Goal: Book appointment/travel/reservation

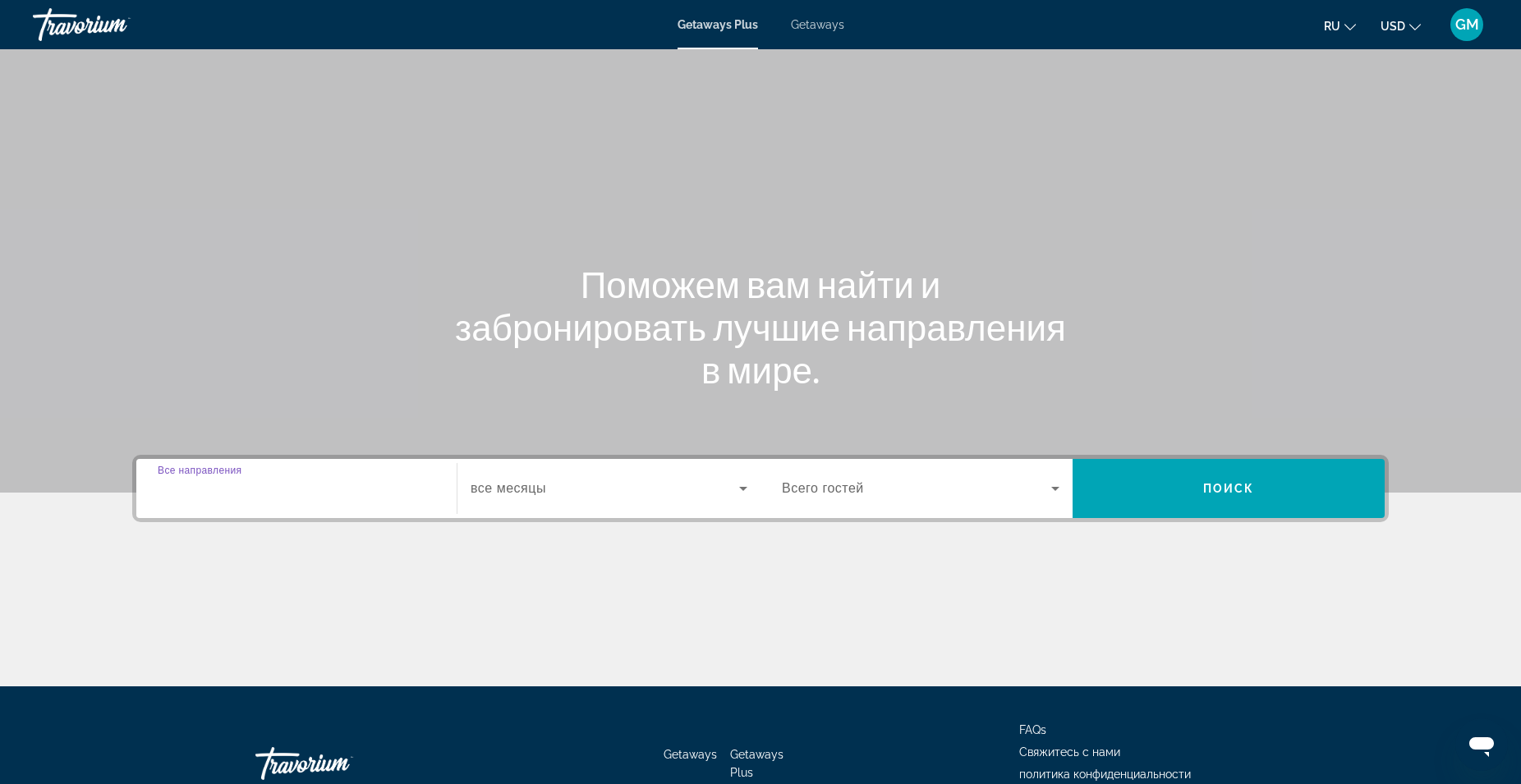
click at [354, 495] on input "Destination Все направления" at bounding box center [296, 489] width 277 height 20
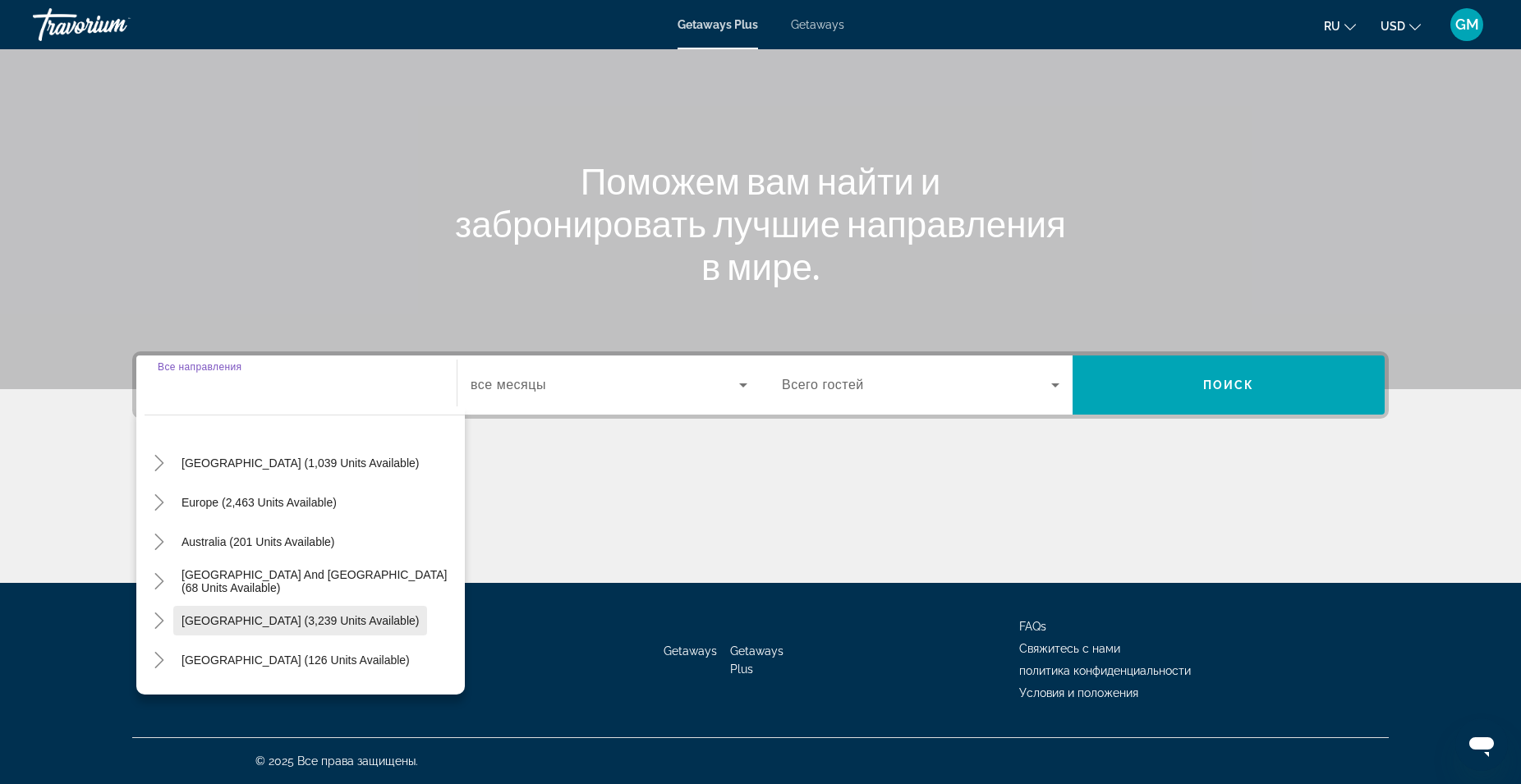
scroll to position [79, 0]
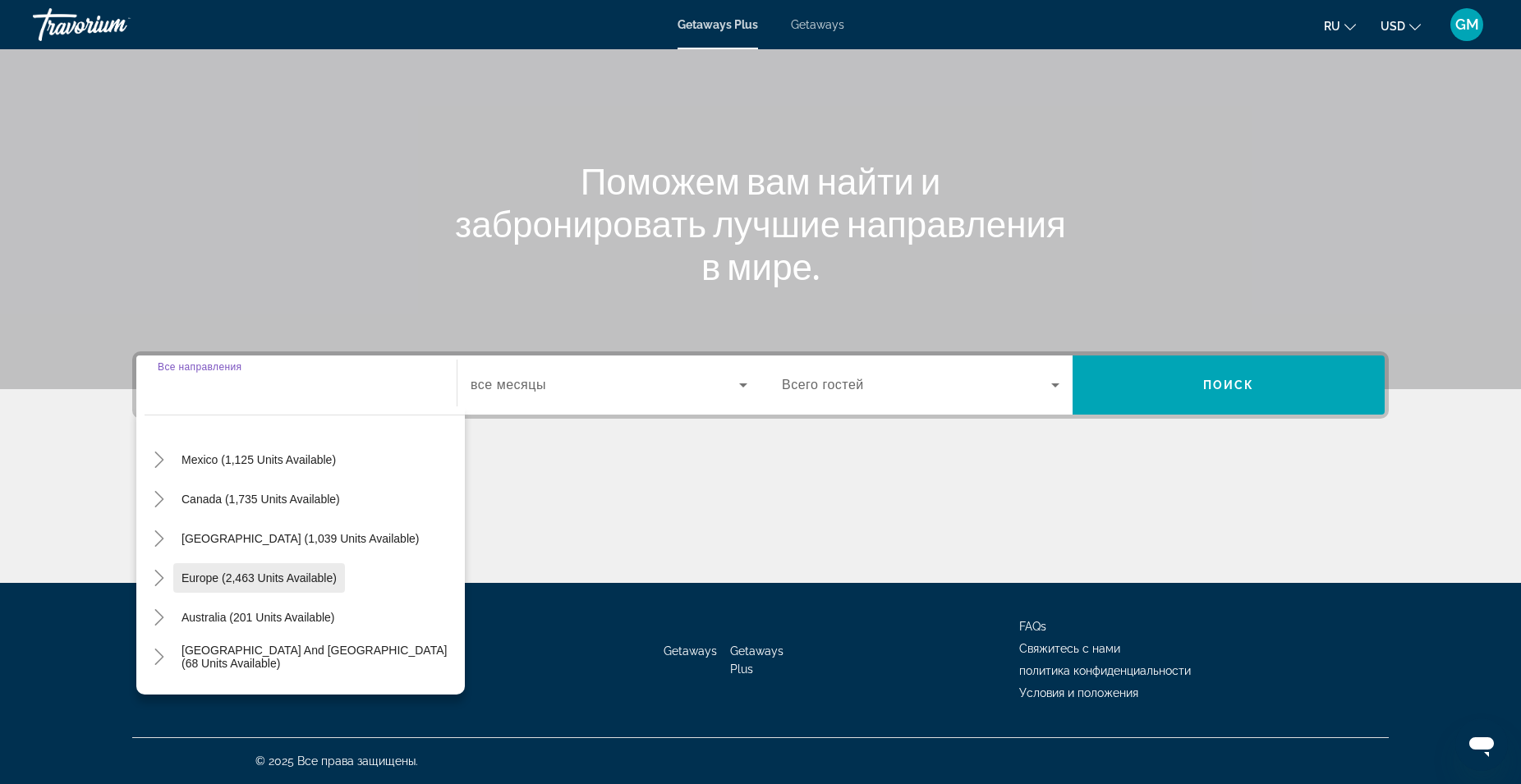
click at [262, 581] on span "Europe (2,463 units available)" at bounding box center [259, 578] width 155 height 13
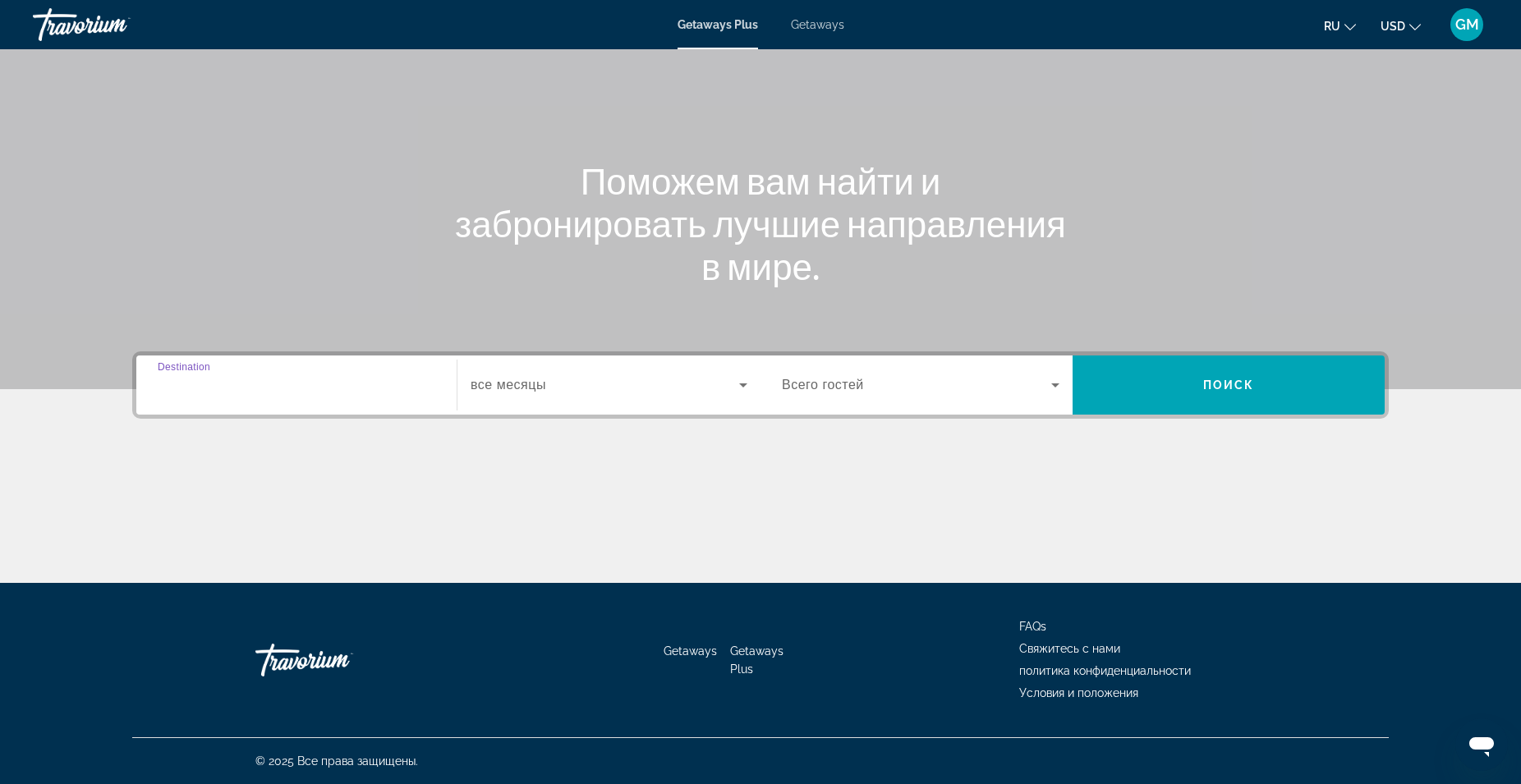
type input "**********"
click at [526, 386] on span "все месяцы" at bounding box center [509, 384] width 75 height 14
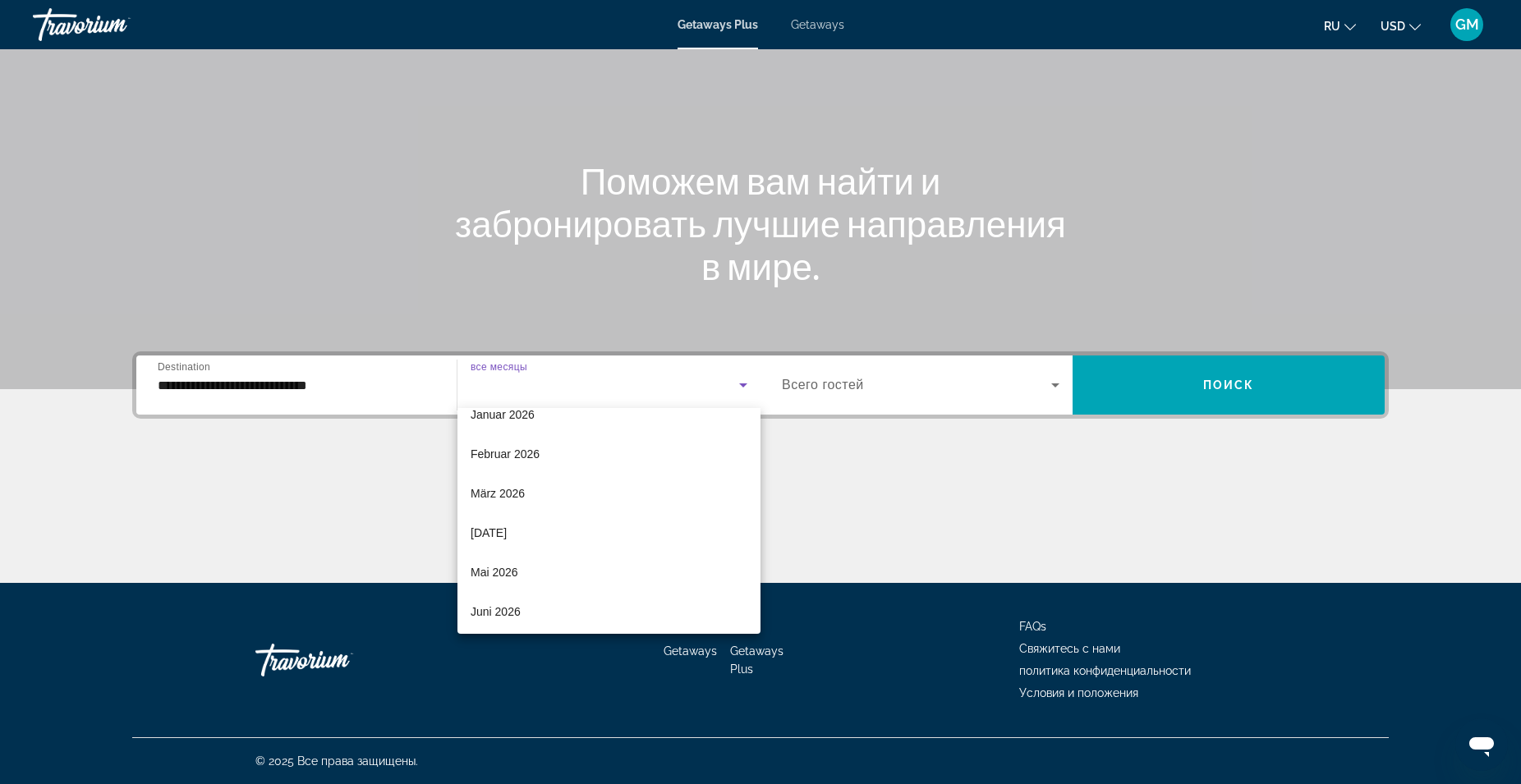
scroll to position [325, 0]
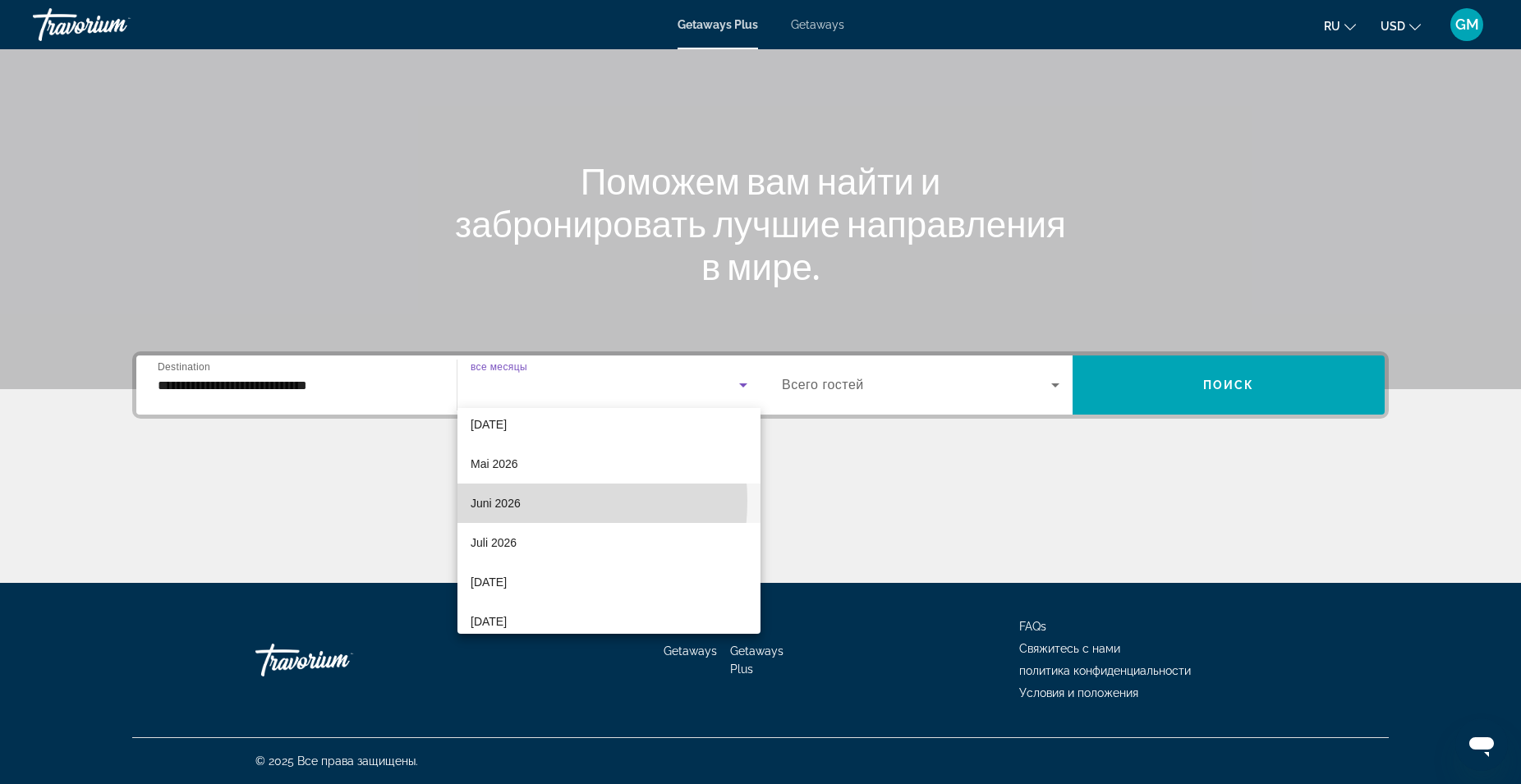
click at [509, 501] on span "Juni 2026" at bounding box center [496, 503] width 50 height 20
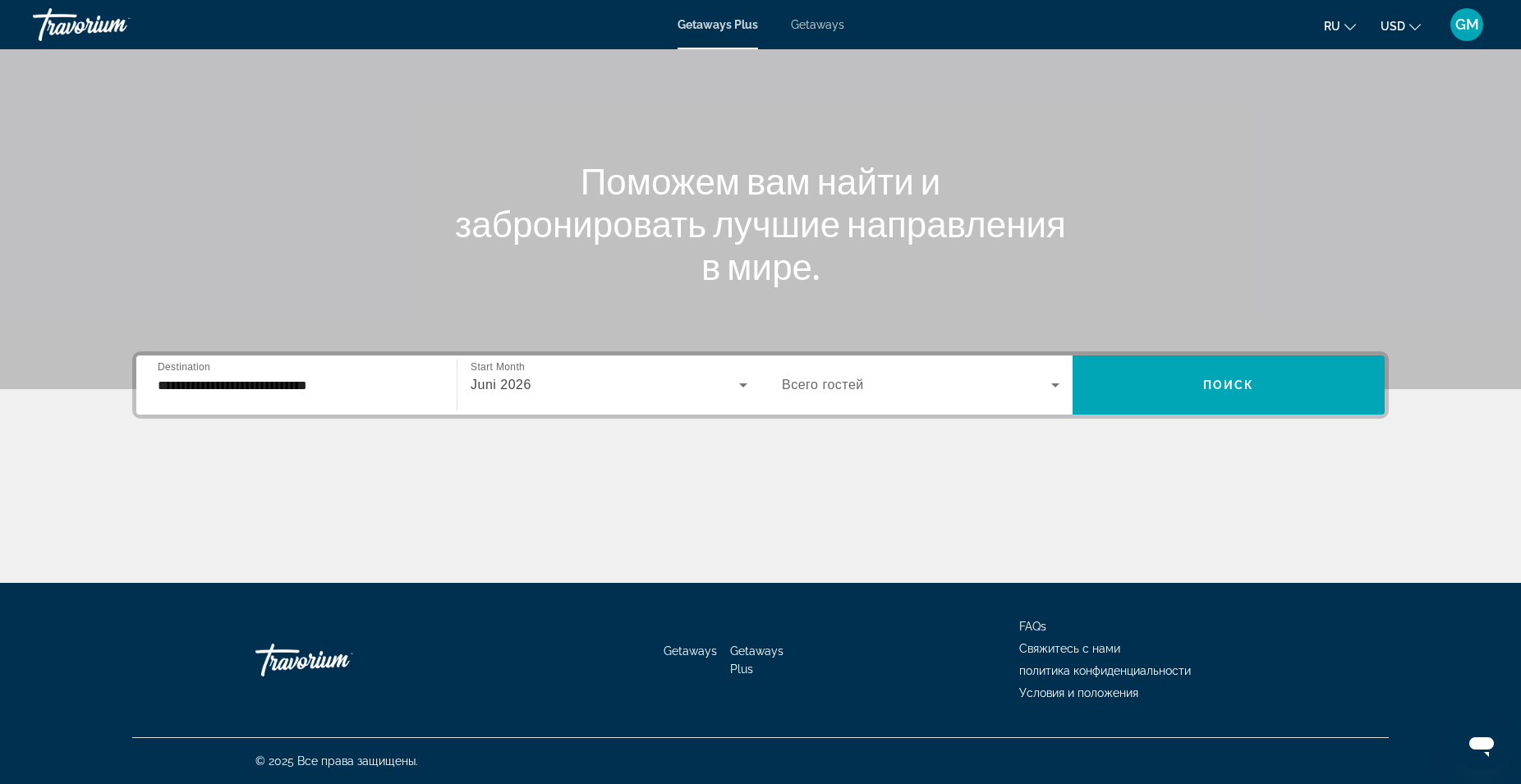
click at [825, 384] on span "Всего гостей" at bounding box center [823, 384] width 82 height 14
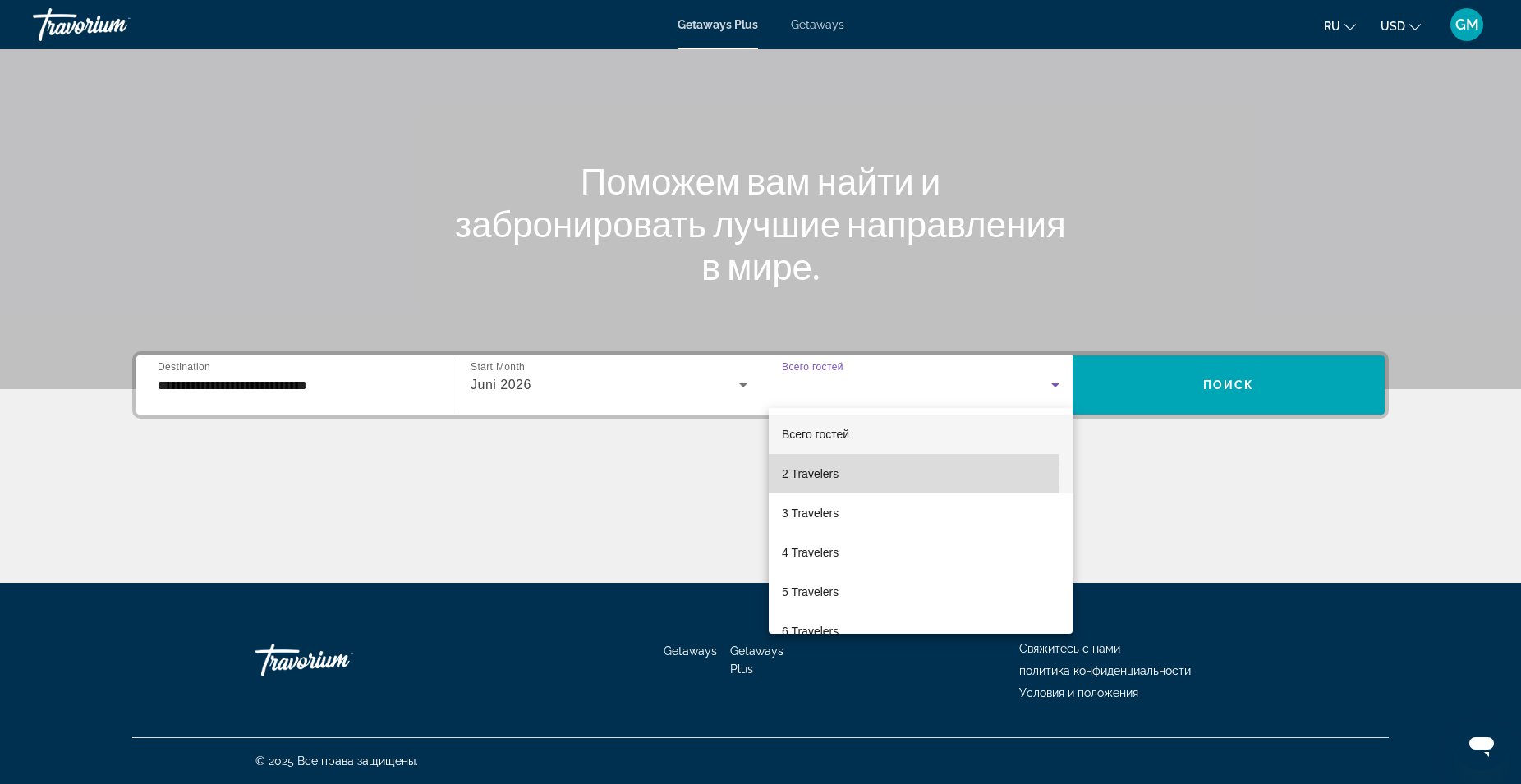
click at [793, 477] on span "2 Travelers" at bounding box center [810, 474] width 57 height 20
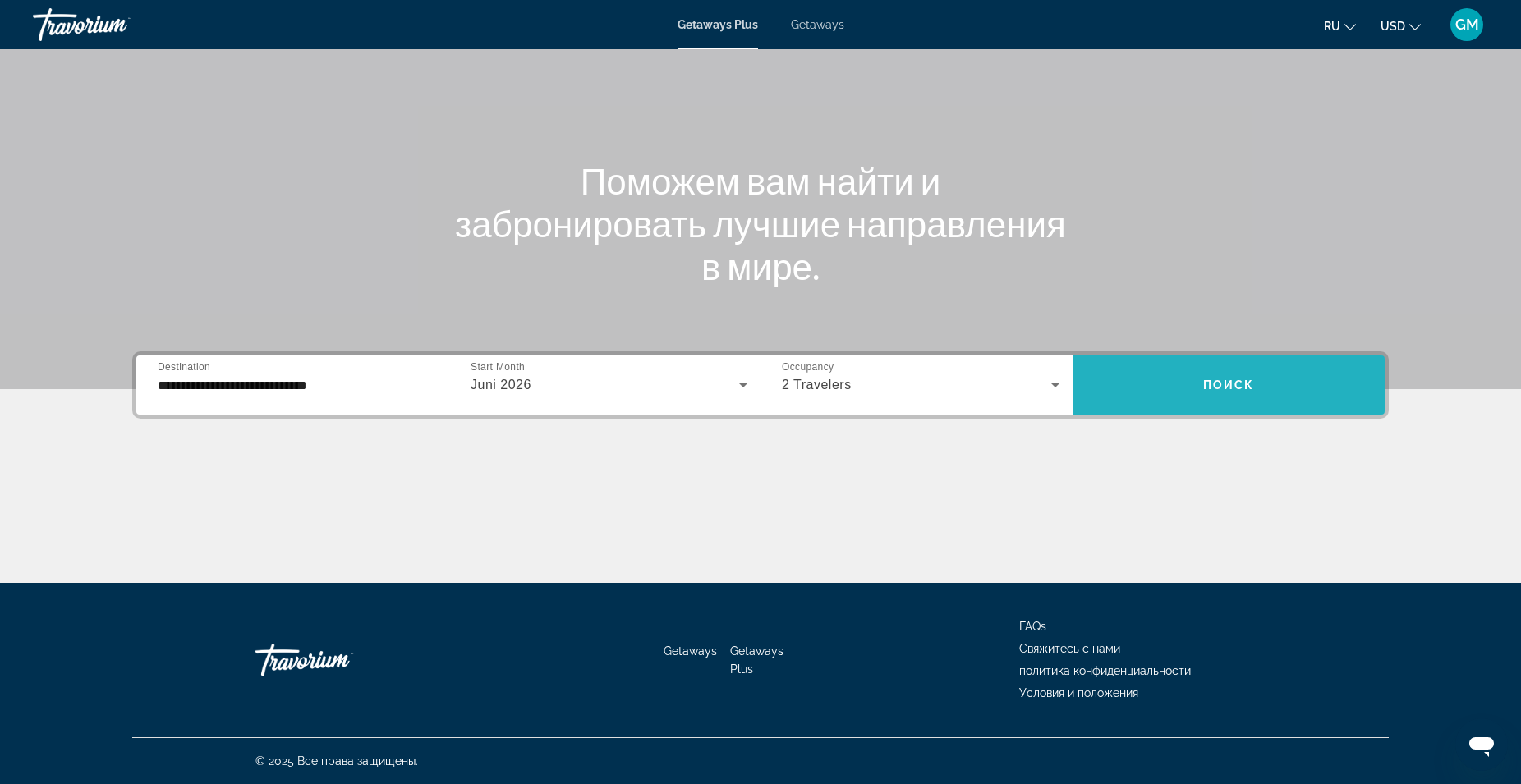
click at [1163, 396] on span "Search widget" at bounding box center [1229, 384] width 312 height 39
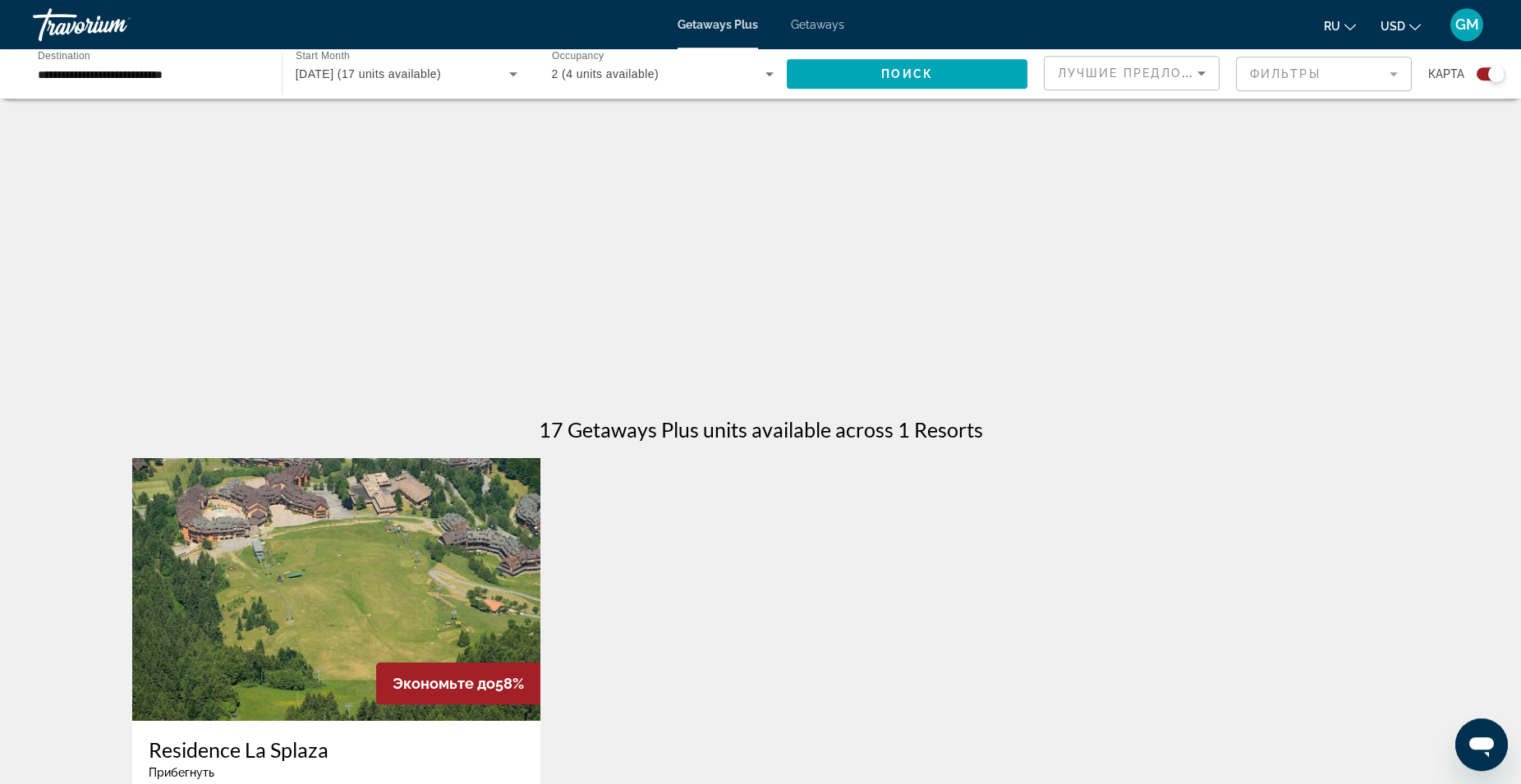
scroll to position [204, 0]
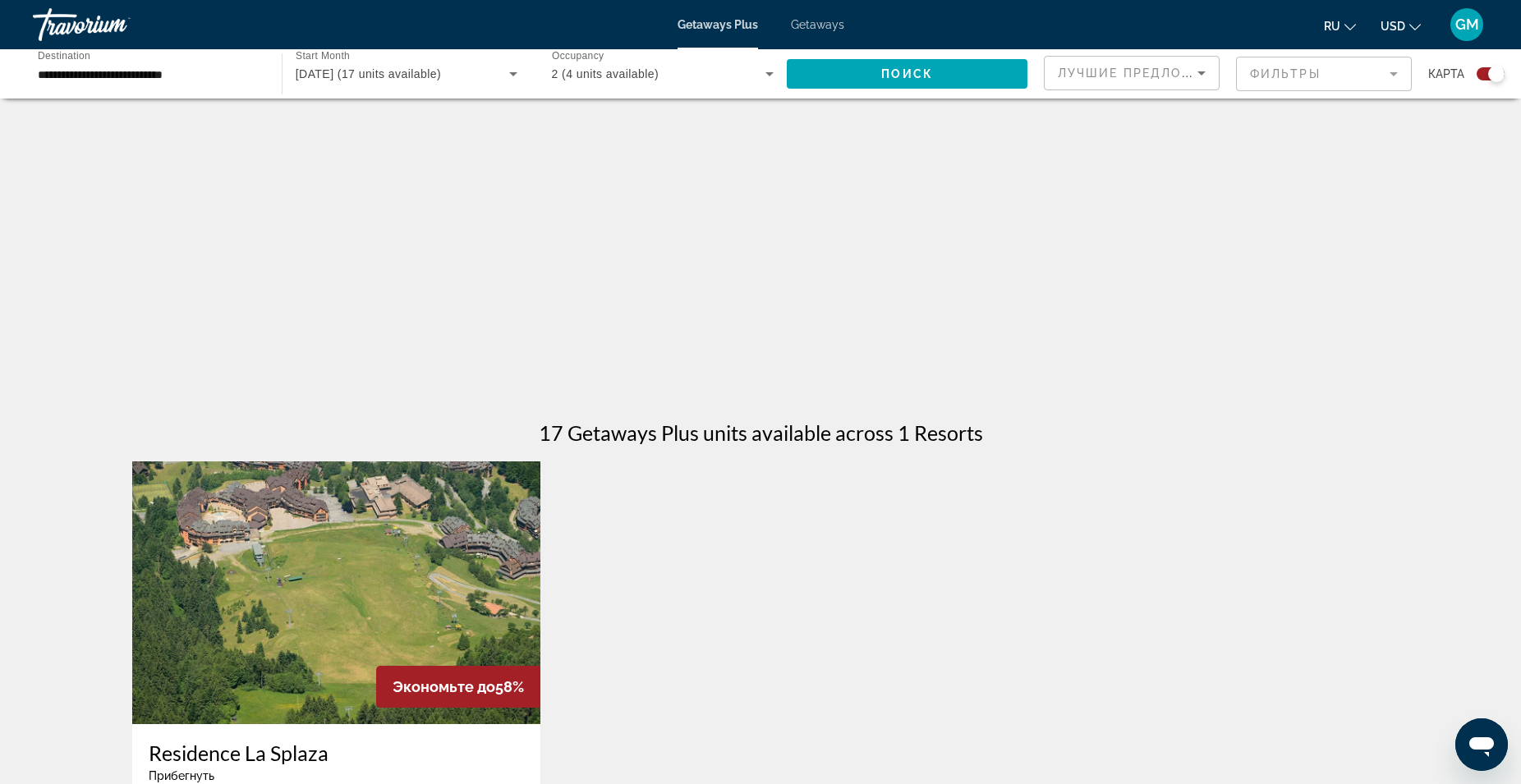
click at [433, 562] on img "Main content" at bounding box center [336, 593] width 408 height 263
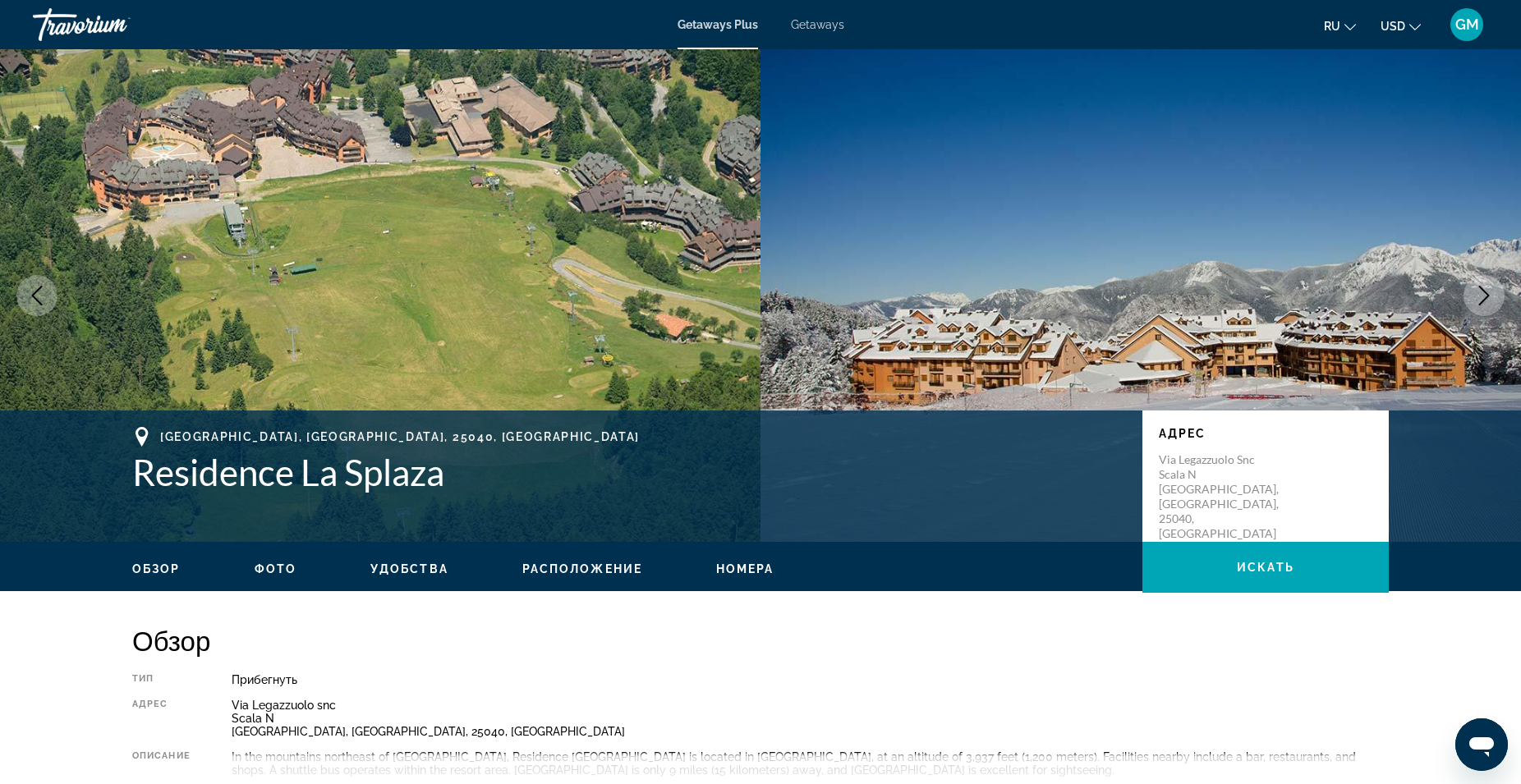
click at [1488, 296] on icon "Next image" at bounding box center [1484, 296] width 11 height 20
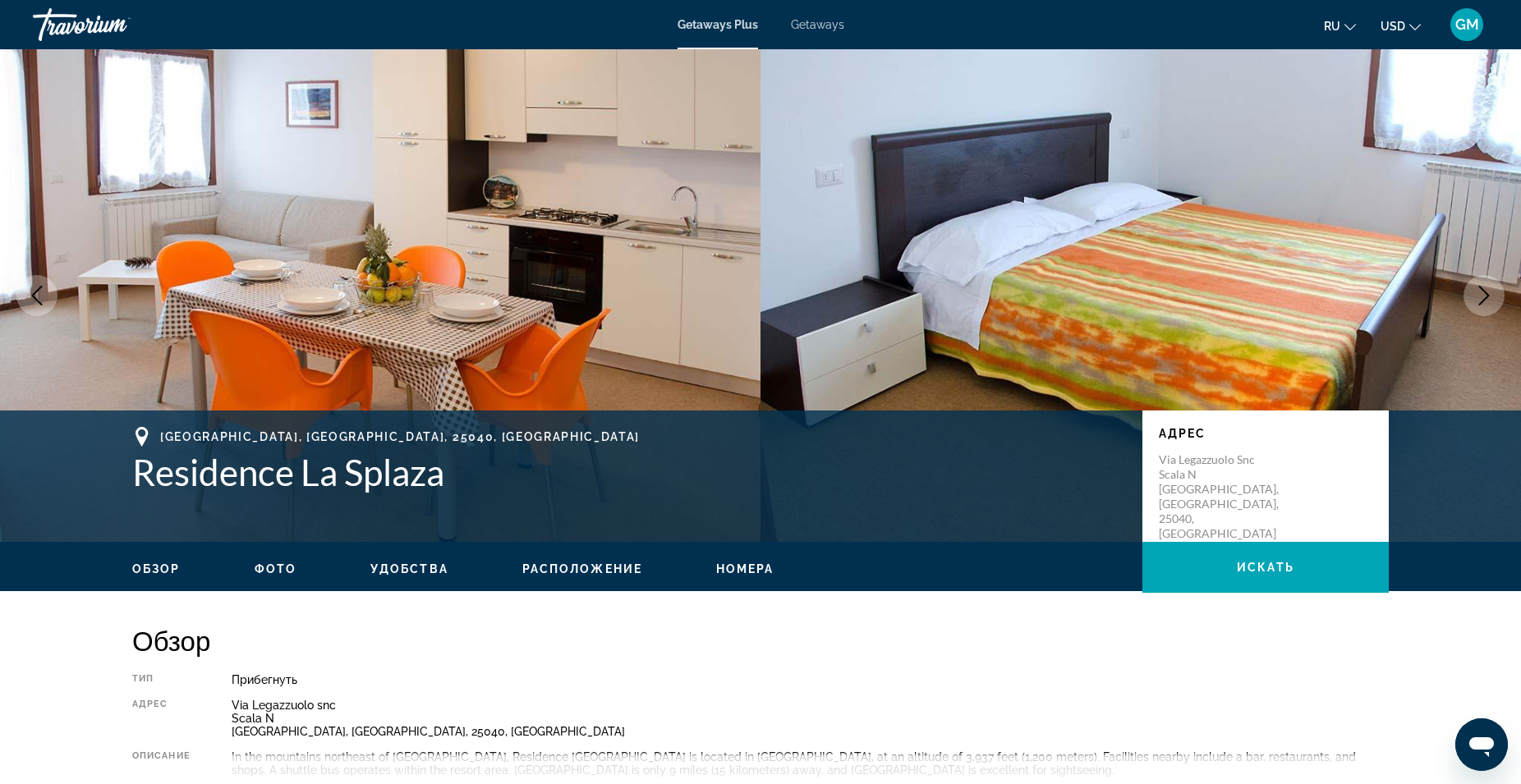
click at [1479, 296] on icon "Next image" at bounding box center [1484, 296] width 20 height 20
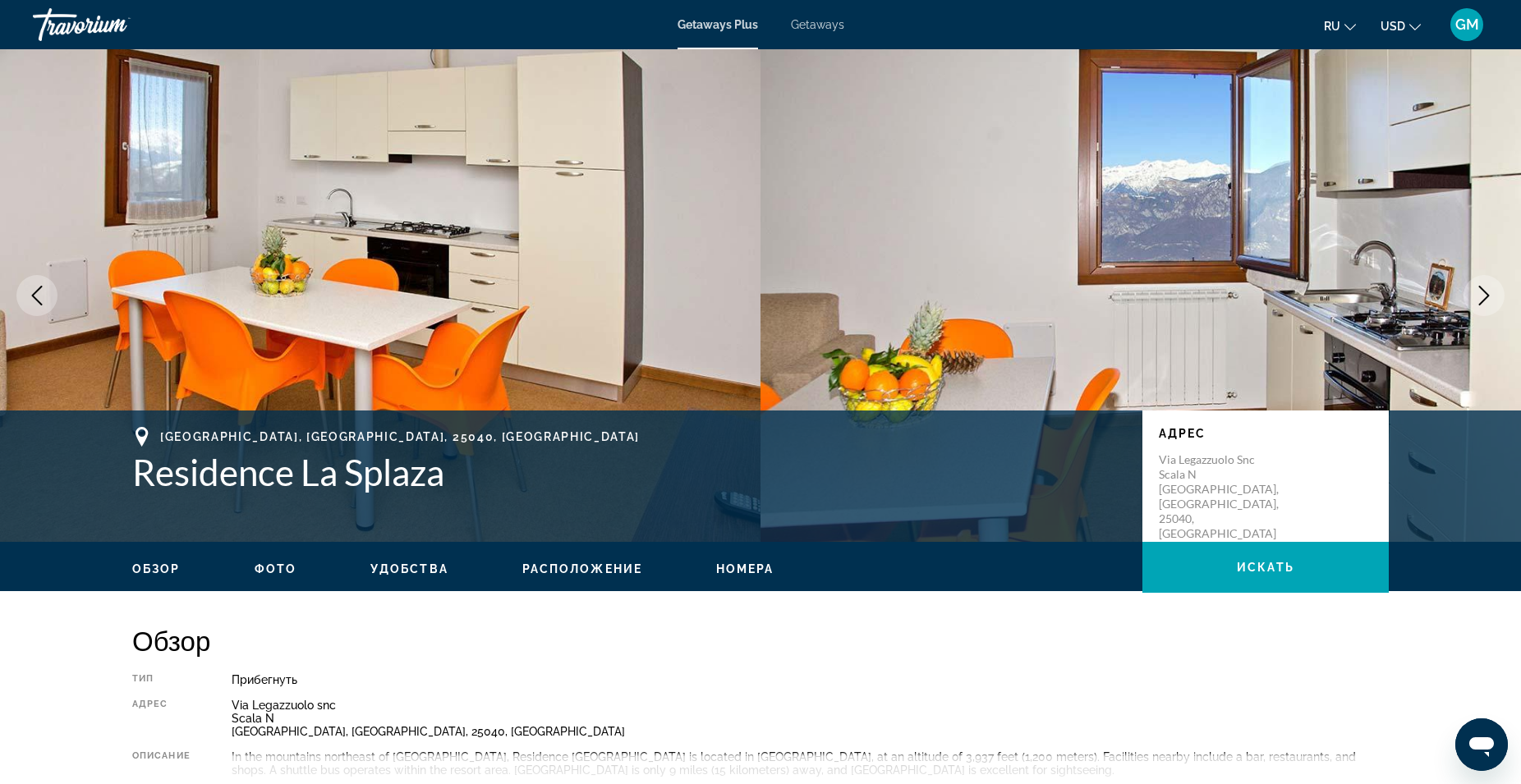
click at [1484, 290] on icon "Next image" at bounding box center [1484, 296] width 20 height 20
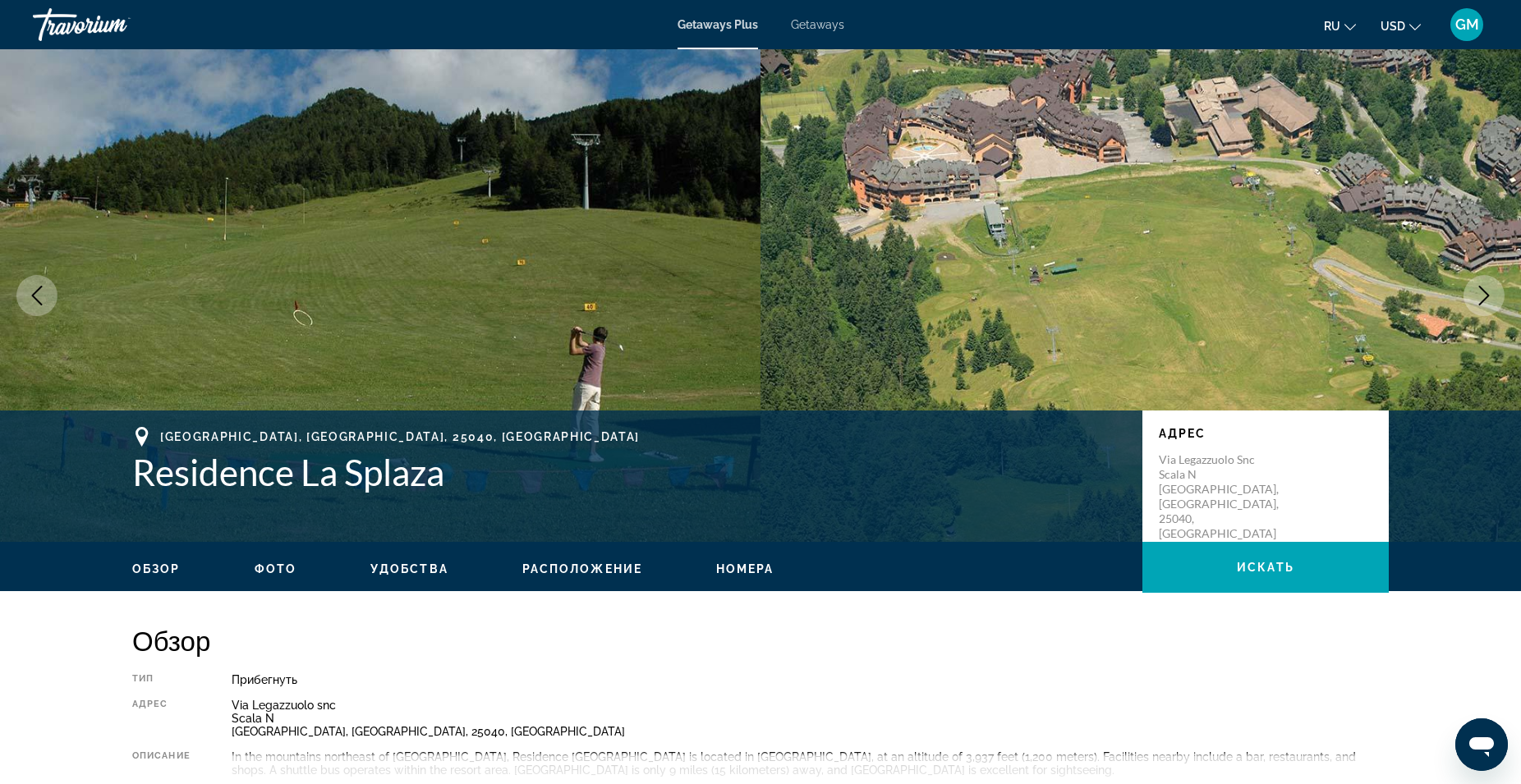
click at [1484, 290] on icon "Next image" at bounding box center [1484, 296] width 20 height 20
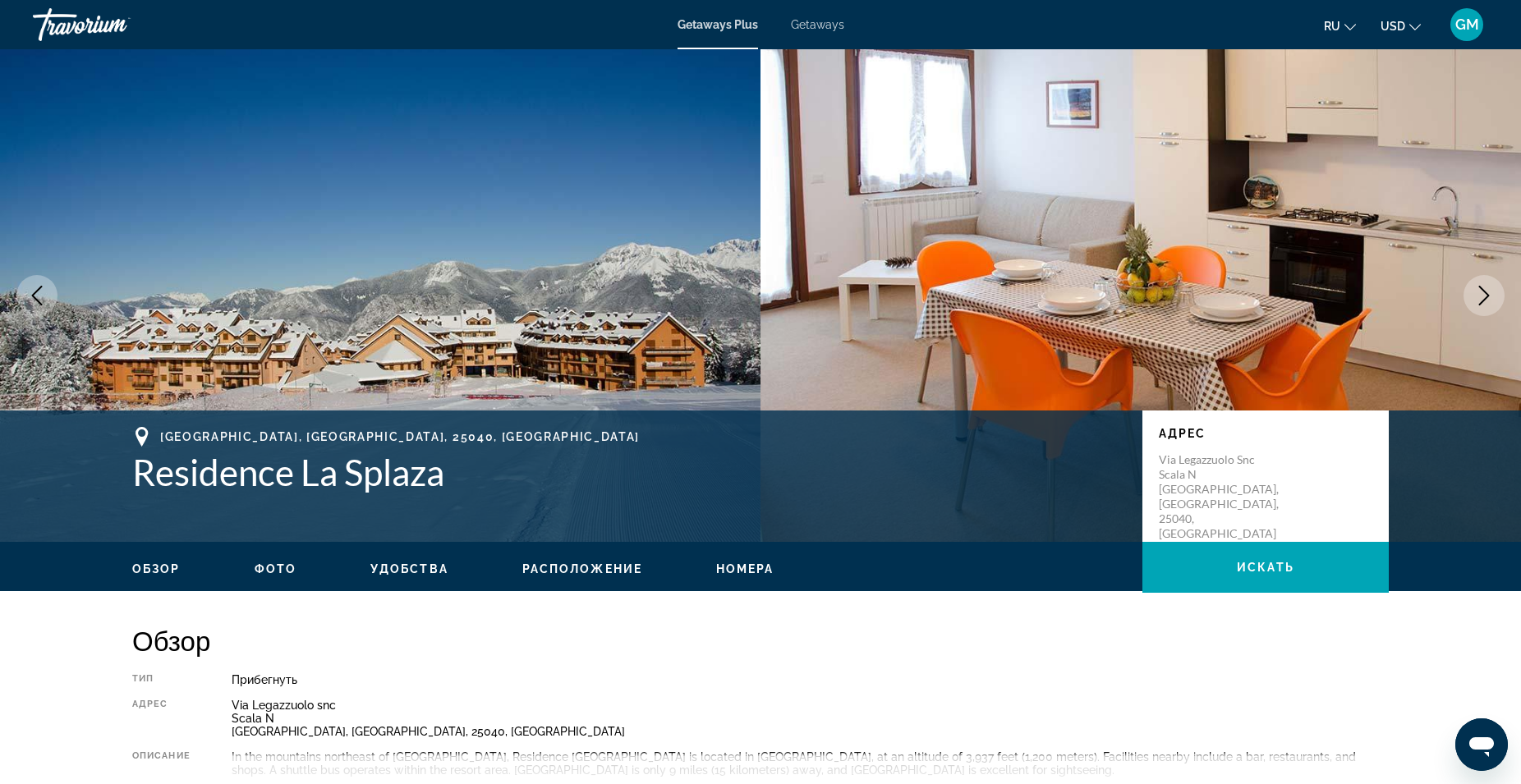
click at [1484, 290] on icon "Next image" at bounding box center [1484, 296] width 20 height 20
